Goal: Information Seeking & Learning: Find specific page/section

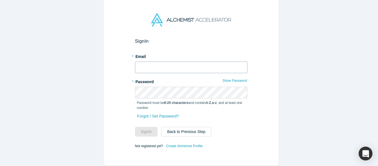
click at [145, 65] on input "text" at bounding box center [191, 67] width 112 height 12
click at [161, 68] on input "text" at bounding box center [191, 67] width 112 height 12
drag, startPoint x: 181, startPoint y: 61, endPoint x: 176, endPoint y: 59, distance: 5.8
click at [176, 61] on input "text" at bounding box center [191, 67] width 112 height 12
click at [162, 61] on input "text" at bounding box center [191, 67] width 112 height 12
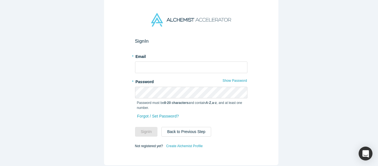
click at [172, 72] on form "Sign In * Email * Password Show Password Password must be 8-20 characters and c…" at bounding box center [191, 93] width 112 height 111
click at [168, 64] on input "text" at bounding box center [191, 67] width 112 height 12
click at [184, 61] on input "text" at bounding box center [191, 67] width 112 height 12
type input "mich@alchemistaccelerator.com"
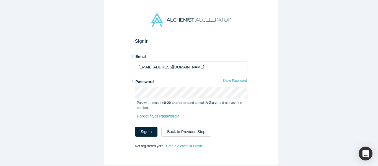
click at [230, 77] on button "Show Password" at bounding box center [234, 80] width 25 height 7
click at [143, 130] on button "Sign In" at bounding box center [146, 132] width 23 height 10
click at [198, 61] on input "mich@alchemistaccelerator.com" at bounding box center [191, 67] width 112 height 12
click at [145, 134] on button "Sign In" at bounding box center [146, 132] width 23 height 10
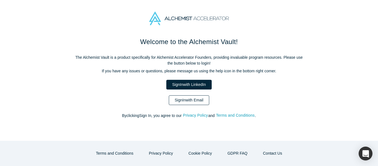
click at [202, 98] on link "Sign In with Email" at bounding box center [189, 100] width 40 height 10
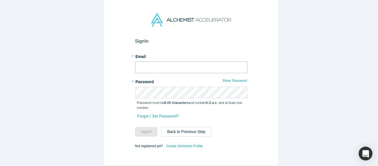
click at [171, 65] on input "text" at bounding box center [191, 67] width 112 height 12
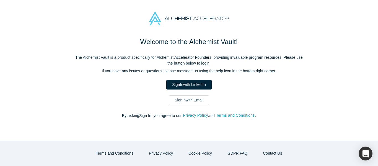
click at [177, 99] on link "Sign In with Email" at bounding box center [189, 100] width 40 height 10
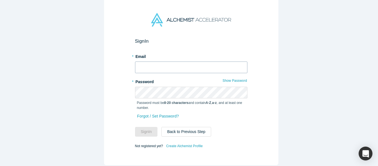
click at [177, 71] on form "Sign In * Email * Password Show Password Password must be 8-20 characters and c…" at bounding box center [191, 93] width 112 height 111
click at [175, 66] on input "text" at bounding box center [191, 67] width 112 height 12
click at [183, 66] on input "text" at bounding box center [191, 67] width 112 height 12
type input "mich@alchemistaccelerator.com"
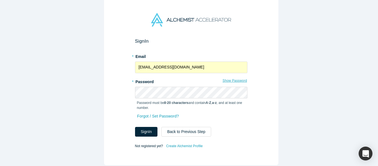
click at [240, 81] on button "Show Password" at bounding box center [234, 80] width 25 height 7
click at [142, 128] on button "Sign In" at bounding box center [146, 132] width 23 height 10
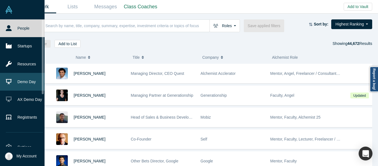
click at [28, 78] on link "Demo Day" at bounding box center [24, 82] width 49 height 18
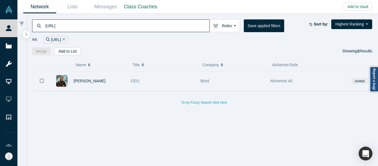
click at [239, 77] on div "Bionl" at bounding box center [233, 80] width 64 height 19
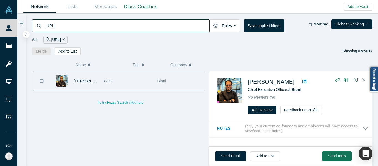
click at [297, 89] on span "Bionl" at bounding box center [297, 89] width 10 height 4
click at [134, 24] on input "Bionl.ai" at bounding box center [127, 25] width 165 height 13
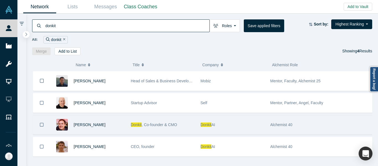
click at [234, 126] on div "Donkit AI" at bounding box center [233, 124] width 64 height 19
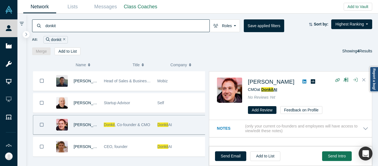
click at [271, 90] on span "Donkit" at bounding box center [267, 89] width 12 height 4
click at [121, 28] on input "donkit" at bounding box center [127, 25] width 165 height 13
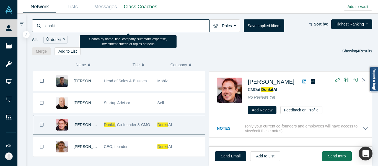
paste input "Kimaru AI"
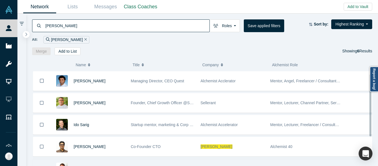
scroll to position [49, 0]
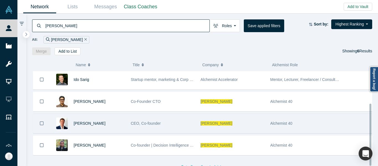
click at [231, 118] on div "Kimaru AI" at bounding box center [233, 123] width 64 height 19
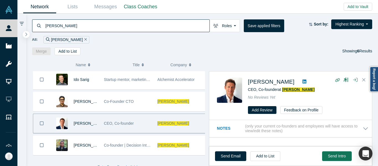
click at [297, 90] on span "Kimaru AI" at bounding box center [298, 89] width 32 height 4
click at [152, 27] on input "Kimaru AI" at bounding box center [127, 25] width 165 height 13
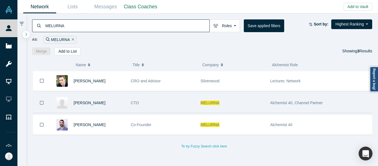
click at [237, 107] on div "MELURNA" at bounding box center [233, 102] width 64 height 19
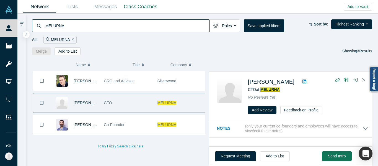
click at [274, 88] on span "MELURNA" at bounding box center [269, 89] width 19 height 4
click at [127, 23] on input "MELURNA" at bounding box center [127, 25] width 165 height 13
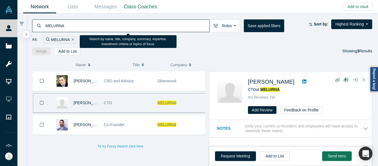
paste input "Polyview Health"
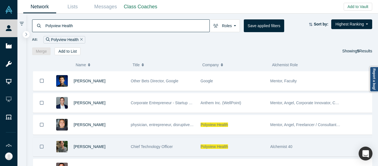
click at [238, 144] on div "Polyview Health" at bounding box center [233, 146] width 64 height 19
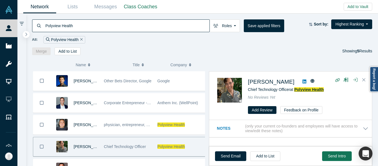
click at [304, 89] on span "Polyview Health" at bounding box center [309, 89] width 30 height 4
click at [115, 30] on input "Polyview Health" at bounding box center [127, 25] width 165 height 13
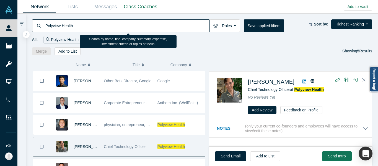
paste input "Screenlake"
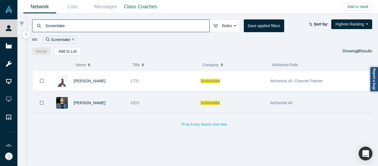
click at [230, 96] on div "Screenlake" at bounding box center [233, 102] width 64 height 19
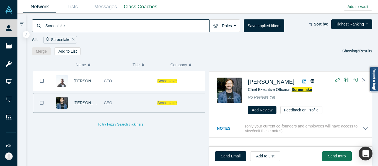
click at [304, 89] on span "Screenlake" at bounding box center [302, 89] width 20 height 4
click at [115, 26] on input "Screenlake" at bounding box center [127, 25] width 165 height 13
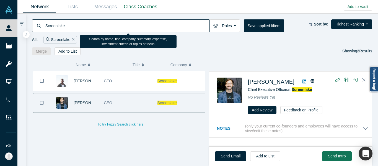
paste input "PayCare AI"
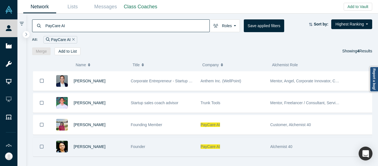
click at [243, 141] on div "PayCare AI" at bounding box center [233, 146] width 64 height 19
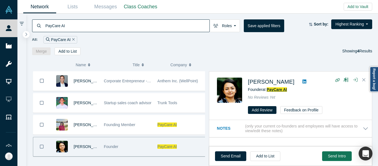
click at [282, 91] on span "PayCare AI" at bounding box center [277, 89] width 20 height 4
click at [120, 23] on input "PayCare AI" at bounding box center [127, 25] width 165 height 13
paste input "[PERSON_NAME]"
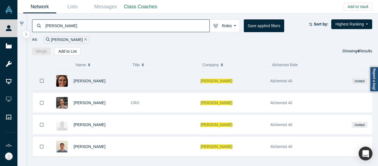
click at [239, 80] on div "Qumir Nano" at bounding box center [233, 80] width 64 height 19
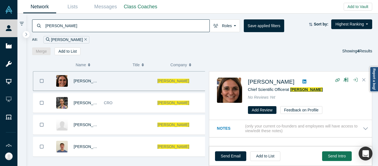
click at [301, 89] on span "Qumir Nano" at bounding box center [306, 89] width 32 height 4
click at [125, 27] on input "Qumir Nano" at bounding box center [127, 25] width 165 height 13
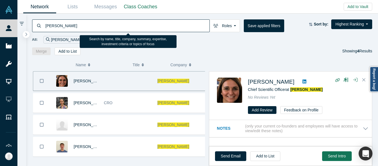
paste input "Cosign AI"
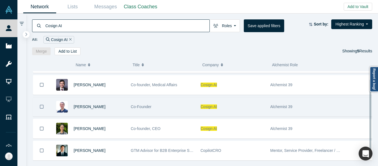
scroll to position [27, 0]
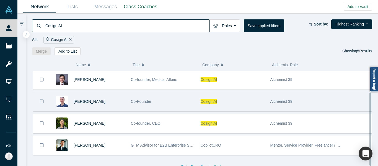
click at [239, 93] on div "Cosign AI" at bounding box center [233, 101] width 64 height 19
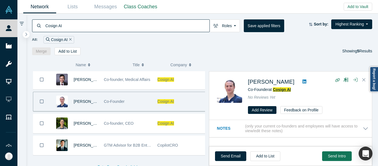
click at [282, 89] on span "Cosign AI" at bounding box center [282, 89] width 18 height 4
click at [95, 27] on input "Cosign AI" at bounding box center [127, 25] width 165 height 13
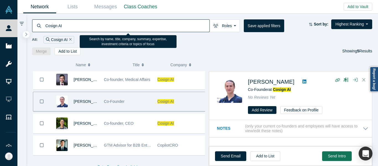
paste input "Infis"
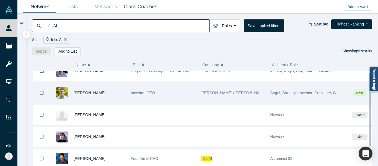
scroll to position [27, 0]
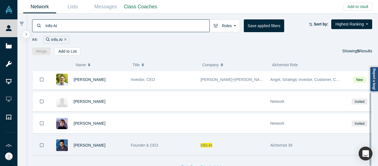
click at [226, 136] on div "Infis AI" at bounding box center [233, 145] width 64 height 19
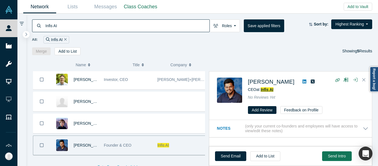
click at [269, 88] on span "Infis AI" at bounding box center [267, 89] width 13 height 4
click at [90, 28] on input "Infis AI" at bounding box center [127, 25] width 165 height 13
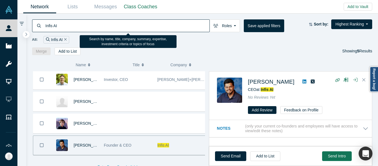
paste input "Pairity"
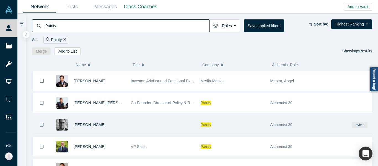
click at [231, 124] on div "Pairity" at bounding box center [233, 124] width 64 height 19
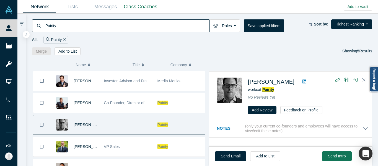
click at [270, 88] on span "Pairity" at bounding box center [268, 89] width 12 height 4
click at [69, 22] on input "Pairity" at bounding box center [127, 25] width 165 height 13
paste input "KASPIX"
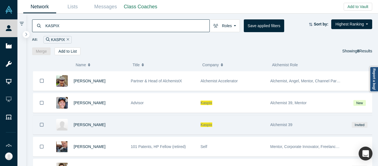
click at [230, 121] on div "Kaspix" at bounding box center [233, 124] width 64 height 19
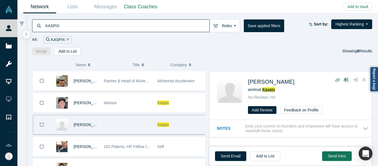
click at [265, 89] on span "Kaspix" at bounding box center [268, 89] width 13 height 4
click at [101, 27] on input "KASPIX" at bounding box center [127, 25] width 165 height 13
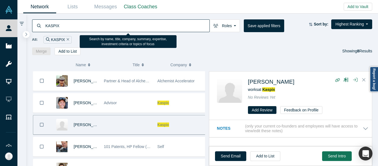
paste input "Arithmedics Inc."
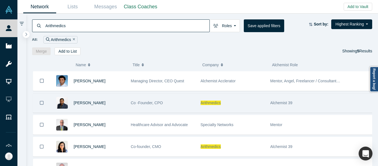
click at [233, 102] on div "Arithmedics" at bounding box center [233, 102] width 64 height 19
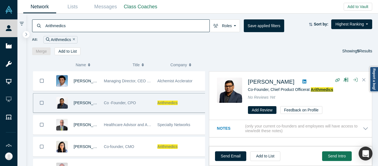
click at [317, 90] on span "Arithmedics" at bounding box center [322, 89] width 22 height 4
click at [133, 24] on input "Arithmedics" at bounding box center [127, 25] width 165 height 13
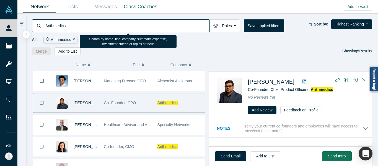
paste input "Zeehub AI"
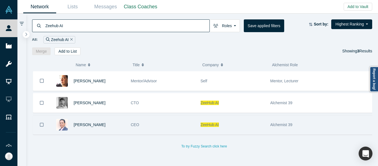
click at [238, 116] on div "ZeeHub AI" at bounding box center [233, 124] width 64 height 19
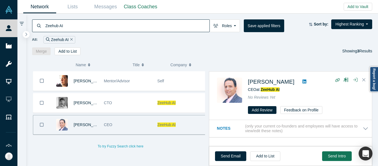
click at [272, 93] on div "Nilesh Dixit CEO at ZeeHub AI No Reviews Yet Add Review Feedback on Profile" at bounding box center [306, 95] width 116 height 37
click at [272, 92] on div "CEO at ZeeHub AI" at bounding box center [306, 90] width 116 height 6
click at [270, 89] on span "ZeeHub AI" at bounding box center [270, 89] width 19 height 4
click at [134, 28] on input "Zeehub AI" at bounding box center [127, 25] width 165 height 13
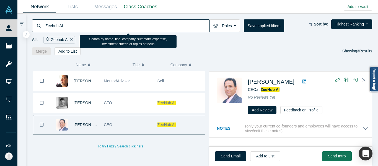
paste input "Fuse"
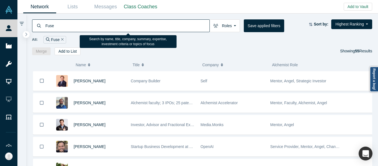
click at [85, 23] on input "Fuse" at bounding box center [127, 25] width 165 height 13
paste input "jeff@fuse.is"
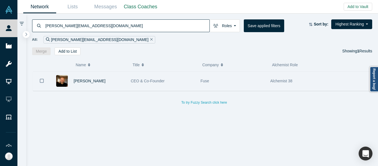
click at [224, 82] on div "Fuse" at bounding box center [233, 80] width 64 height 19
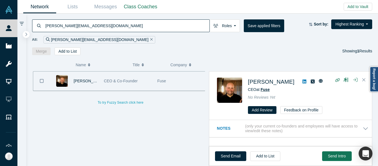
click at [267, 92] on span "Fuse" at bounding box center [265, 89] width 9 height 4
click at [115, 30] on input "jeff@fuse.is" at bounding box center [127, 25] width 165 height 13
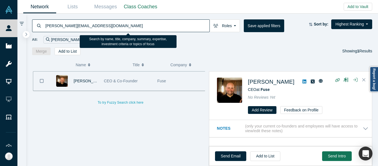
paste input "GitNotebook"
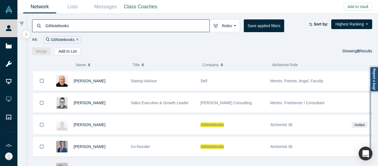
scroll to position [27, 0]
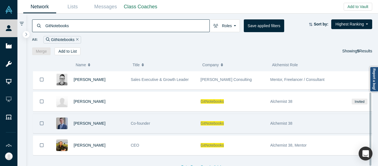
click at [230, 116] on div "GitNotebooks" at bounding box center [233, 123] width 64 height 19
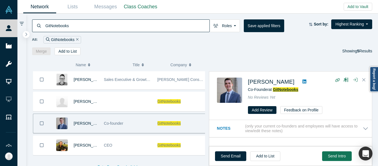
click at [287, 90] on span "GitNotebooks" at bounding box center [285, 89] width 25 height 4
click at [111, 27] on input "GitNotebooks" at bounding box center [127, 25] width 165 height 13
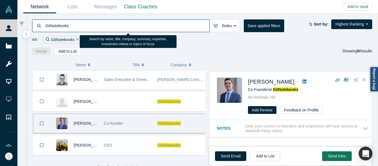
paste input "Lawnstack"
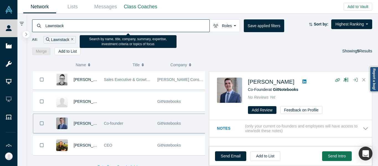
click at [84, 26] on input "Lawnstack" at bounding box center [127, 25] width 165 height 13
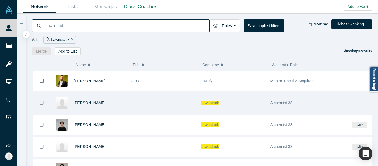
click at [227, 101] on div "Lawnstack" at bounding box center [233, 102] width 64 height 19
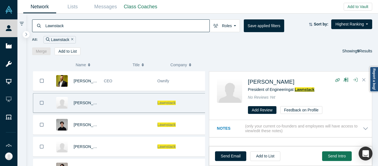
click at [303, 89] on span "Lawnstack" at bounding box center [305, 89] width 20 height 4
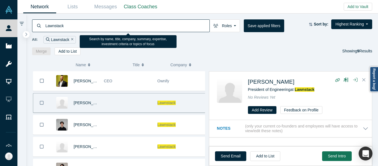
click at [113, 27] on input "Lawnstack" at bounding box center [127, 25] width 165 height 13
paste input "Robolaunch"
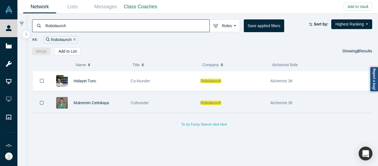
type input "Robolaunch"
click at [254, 106] on div "Robolaunch" at bounding box center [233, 102] width 64 height 19
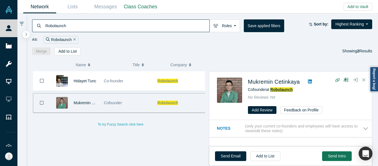
click at [282, 90] on span "Robolaunch" at bounding box center [281, 89] width 22 height 4
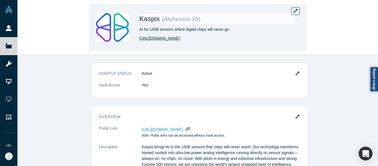
click at [164, 38] on link "[URL][DOMAIN_NAME]" at bounding box center [159, 38] width 41 height 6
click at [154, 40] on link "[URL][DOMAIN_NAME]" at bounding box center [159, 38] width 41 height 6
click at [155, 39] on link "[URL][DOMAIN_NAME]" at bounding box center [159, 38] width 41 height 6
